Goal: Transaction & Acquisition: Purchase product/service

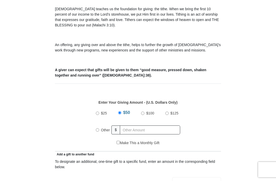
scroll to position [148, 0]
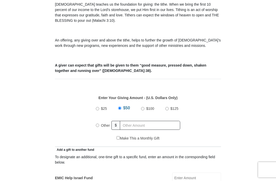
click at [99, 126] on input "Other" at bounding box center [97, 124] width 3 height 3
radio input "true"
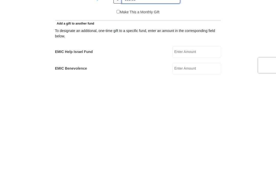
scroll to position [170, 0]
type input "599.00"
click at [205, 150] on input "EMIC Help Israel Fund" at bounding box center [196, 155] width 49 height 11
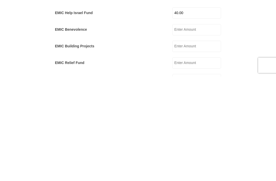
scroll to position [209, 0]
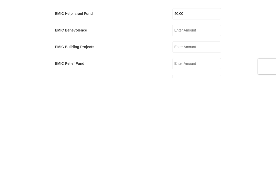
type input "40.00"
click at [210, 161] on input "EMIC Relief Fund" at bounding box center [196, 166] width 49 height 11
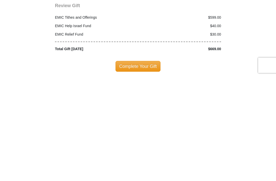
scroll to position [561, 0]
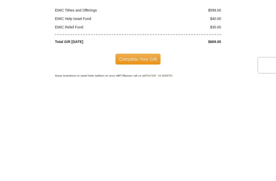
type input "30.00"
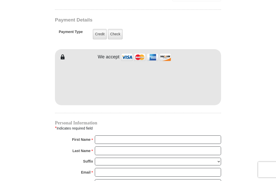
scroll to position [395, 0]
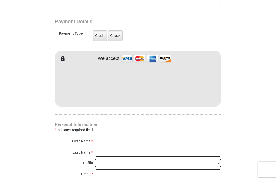
click at [100, 37] on label "Credit" at bounding box center [100, 36] width 14 height 10
click at [0, 0] on input "Credit" at bounding box center [0, 0] width 0 height 0
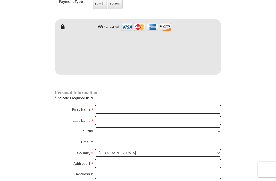
scroll to position [426, 0]
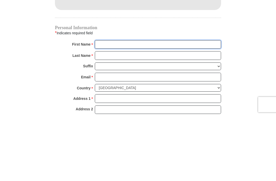
click at [124, 105] on input "First Name *" at bounding box center [158, 109] width 126 height 9
type input "[PERSON_NAME] and [PERSON_NAME]"
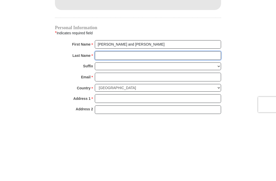
click at [104, 116] on input "Last Name *" at bounding box center [158, 120] width 126 height 9
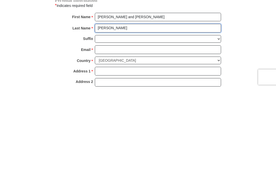
type input "[PERSON_NAME]"
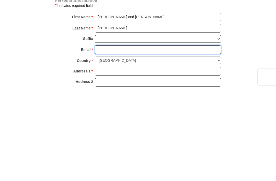
click at [117, 138] on input "Email *" at bounding box center [158, 142] width 126 height 9
type input "[EMAIL_ADDRESS][DOMAIN_NAME]"
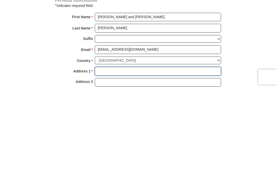
click at [128, 159] on input "Address 1 *" at bounding box center [158, 163] width 126 height 9
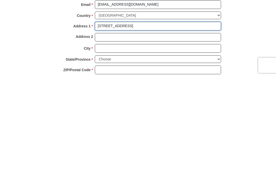
scroll to position [460, 0]
type input "[STREET_ADDRESS]"
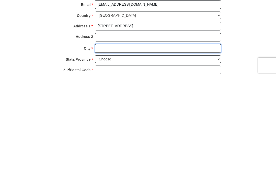
click at [145, 148] on input "City *" at bounding box center [158, 152] width 126 height 9
type input "[GEOGRAPHIC_DATA]"
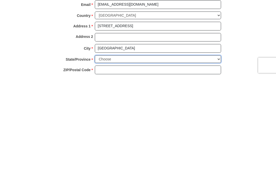
click at [220, 160] on select "Choose [US_STATE] [US_STATE] [US_STATE] [US_STATE] [US_STATE] Armed Forces Amer…" at bounding box center [158, 164] width 126 height 8
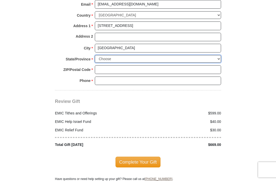
select select "FL"
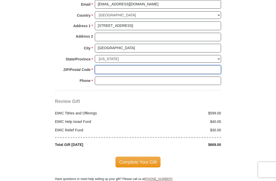
click at [116, 66] on input "ZIP/Postal Code *" at bounding box center [158, 69] width 126 height 9
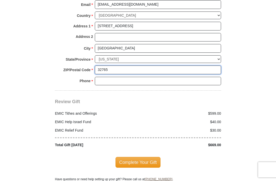
type input "32765"
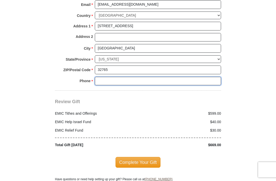
click at [111, 77] on input "Phone * *" at bounding box center [158, 81] width 126 height 9
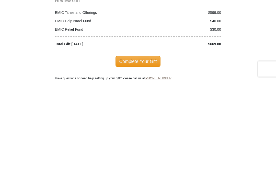
type input "4073592776"
click at [138, 157] on span "Complete Your Gift" at bounding box center [138, 162] width 45 height 11
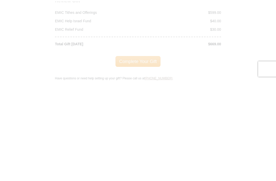
scroll to position [665, 0]
